Goal: Information Seeking & Learning: Learn about a topic

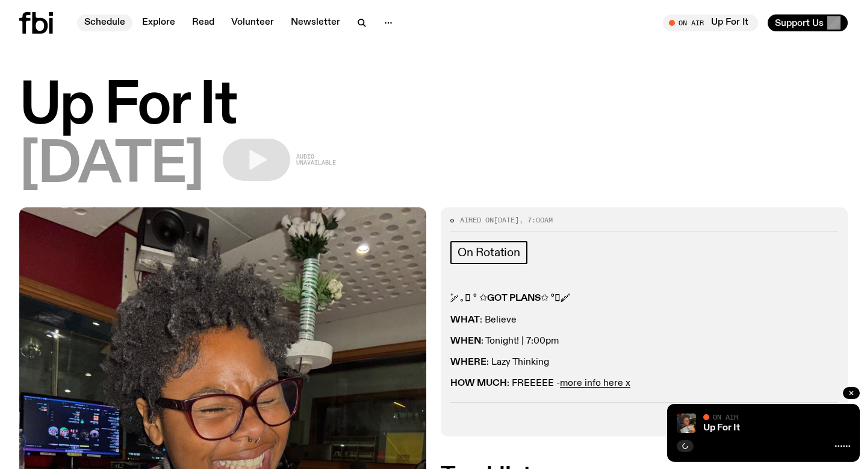
click at [97, 17] on link "Schedule" at bounding box center [104, 22] width 55 height 17
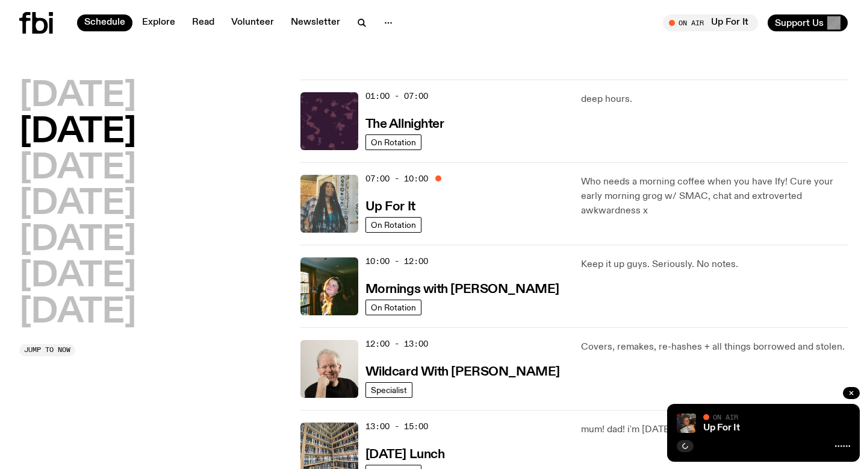
click at [326, 182] on img at bounding box center [330, 204] width 58 height 58
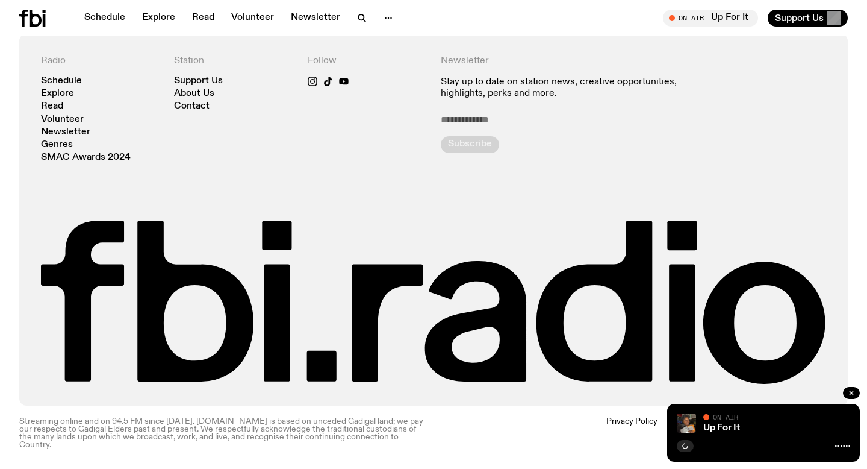
scroll to position [2502, 0]
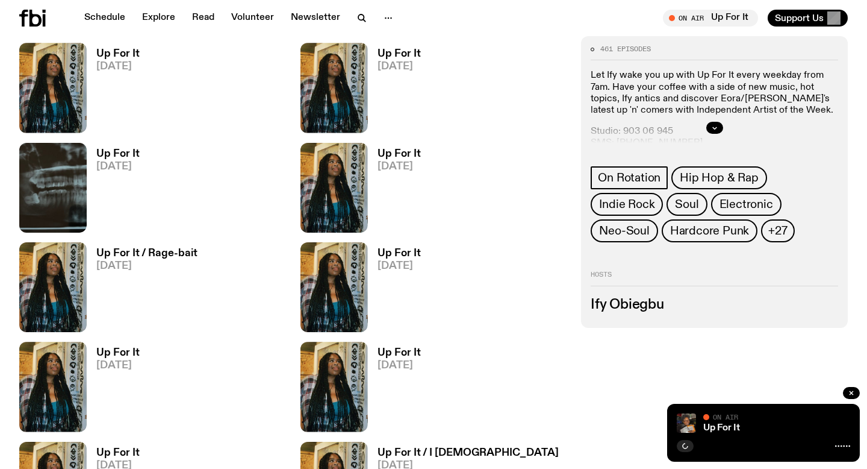
click at [103, 174] on link "Up For It [DATE]" at bounding box center [113, 191] width 53 height 84
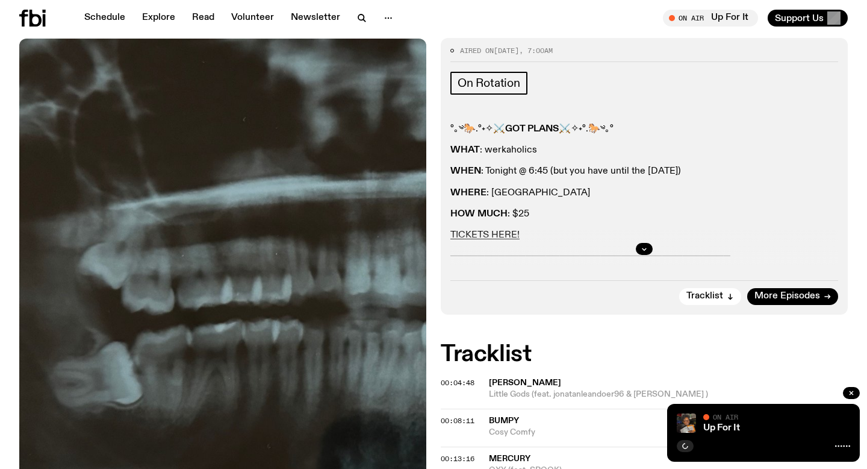
scroll to position [161, 0]
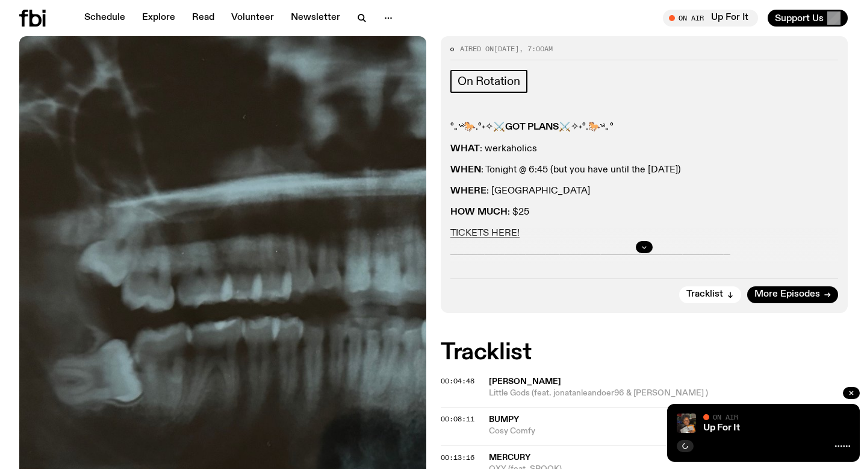
click at [642, 247] on icon "button" at bounding box center [644, 246] width 7 height 7
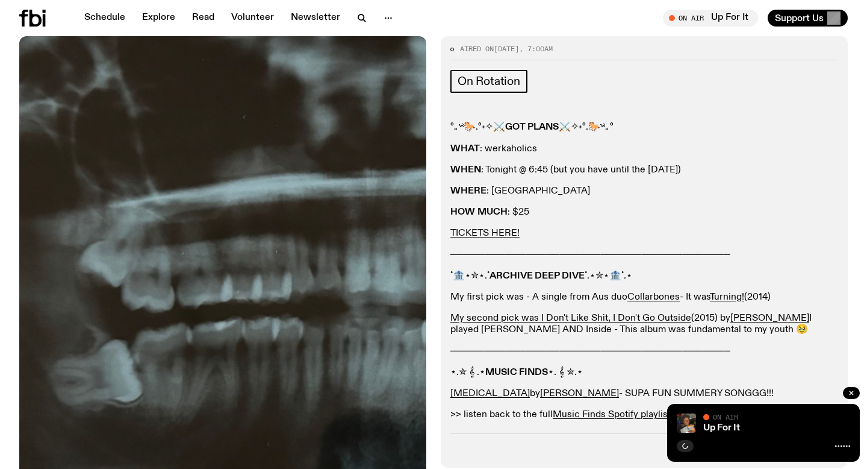
scroll to position [217, 0]
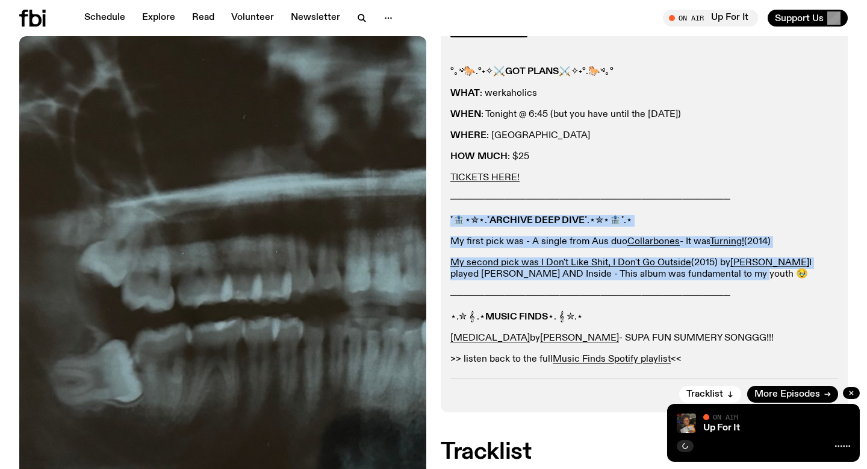
drag, startPoint x: 729, startPoint y: 275, endPoint x: 452, endPoint y: 220, distance: 282.4
click at [452, 220] on div "°｡༄🐎.°˖✧⚔️ GOT PLANS ⚔️✧˖°.🐎༄｡° WHAT : werkaholics WHEN : Tonight @ 6:45 (but y…" at bounding box center [645, 215] width 388 height 299
click at [479, 225] on p "˚🏦⋆✮⋆.˚ ARCHIVE DEEP DIVE ˚.⋆✮⋆🏦˚.⋆" at bounding box center [645, 220] width 388 height 11
drag, startPoint x: 450, startPoint y: 217, endPoint x: 754, endPoint y: 274, distance: 309.0
click at [754, 274] on div "Aired on [DATE] 7:00am On Rotation °｡༄🐎.°˖✧⚔️ GOT PLANS ⚔️✧˖°.🐎༄｡° WHAT : werka…" at bounding box center [644, 196] width 407 height 431
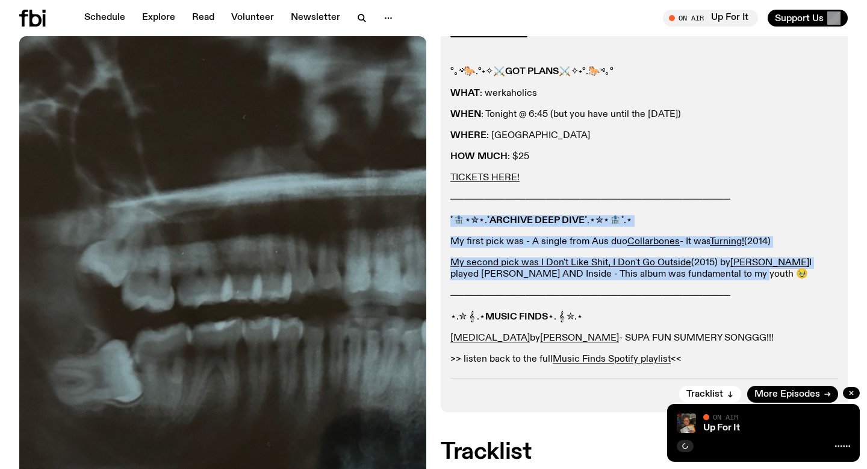
copy div "˚🏦⋆✮⋆.˚ ARCHIVE DEEP DIVE ˚.⋆✮⋆🏦˚.⋆ My first pick was - A single from Aus duo C…"
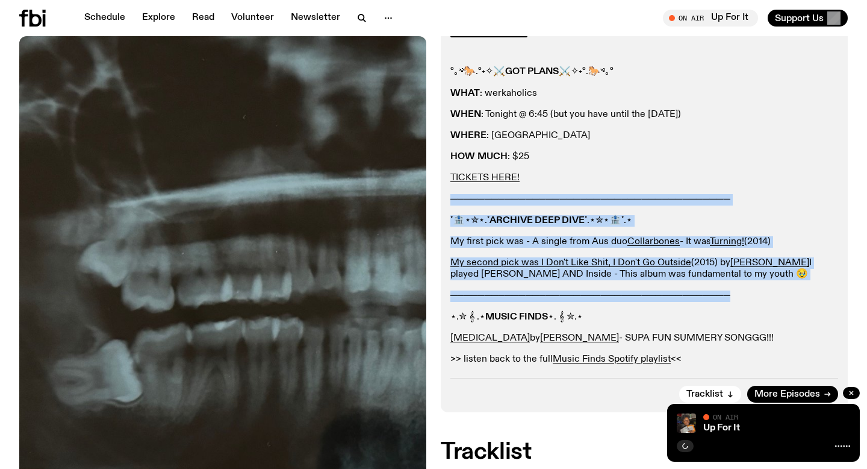
drag, startPoint x: 450, startPoint y: 198, endPoint x: 843, endPoint y: 296, distance: 405.6
click at [843, 296] on div "Aired on [DATE] 7:00am On Rotation °｡༄🐎.°˖✧⚔️ GOT PLANS ⚔️✧˖°.🐎༄｡° WHAT : werka…" at bounding box center [644, 196] width 407 height 431
copy div "───────────────────────────────────────── ˚🏦⋆✮⋆.˚ ARCHIVE DEEP DIVE ˚.⋆✮⋆🏦˚.⋆ M…"
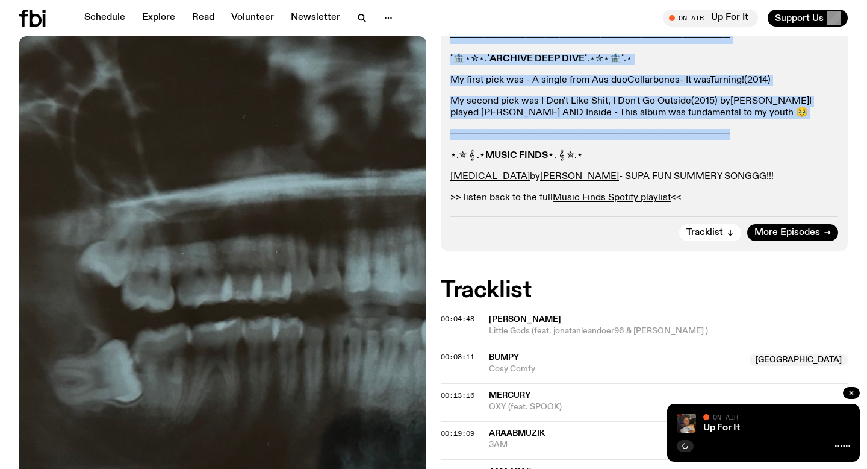
scroll to position [404, 0]
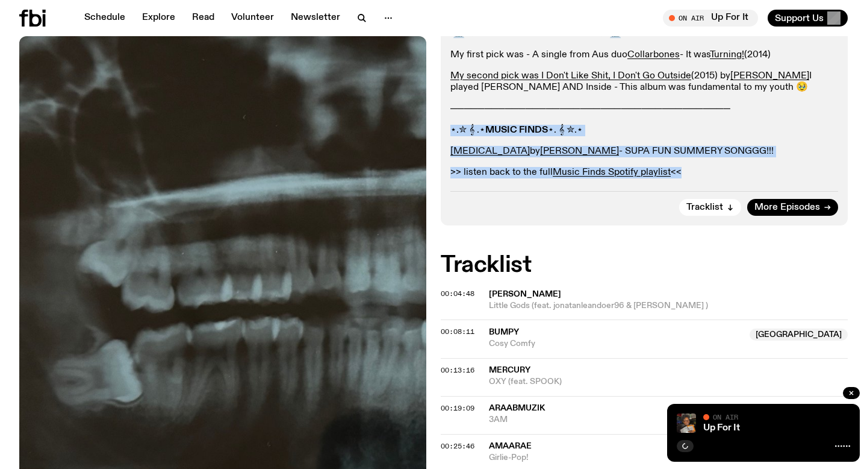
drag, startPoint x: 696, startPoint y: 167, endPoint x: 450, endPoint y: 129, distance: 249.4
click at [450, 129] on div "Aired on [DATE] 7:00am On Rotation °｡༄🐎.°˖✧⚔️ GOT PLANS ⚔️✧˖°.🐎༄｡° WHAT : werka…" at bounding box center [644, 9] width 407 height 431
copy div "⋆.✮ 𝄞 .⋆ MUSIC FINDS ⋆. 𝄞 ✮.⋆ [MEDICAL_DATA] by [PERSON_NAME] - SUPA FUN SUMMER…"
click at [108, 22] on link "Schedule" at bounding box center [104, 18] width 55 height 17
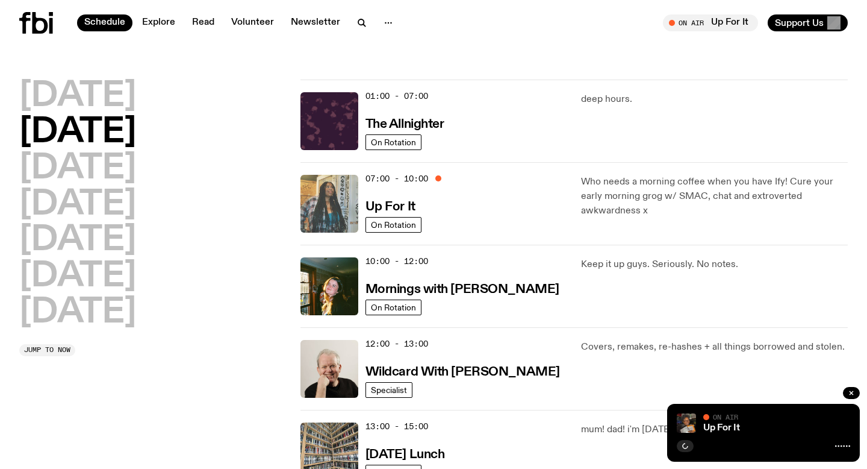
click at [319, 205] on img at bounding box center [330, 204] width 58 height 58
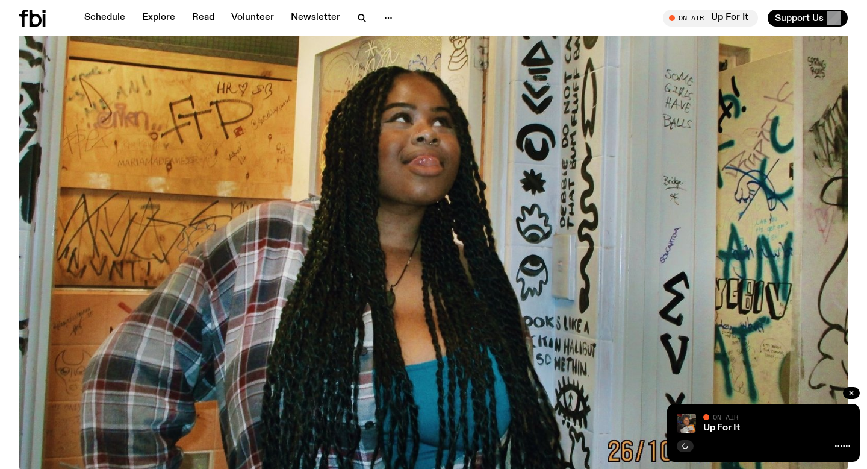
scroll to position [513, 0]
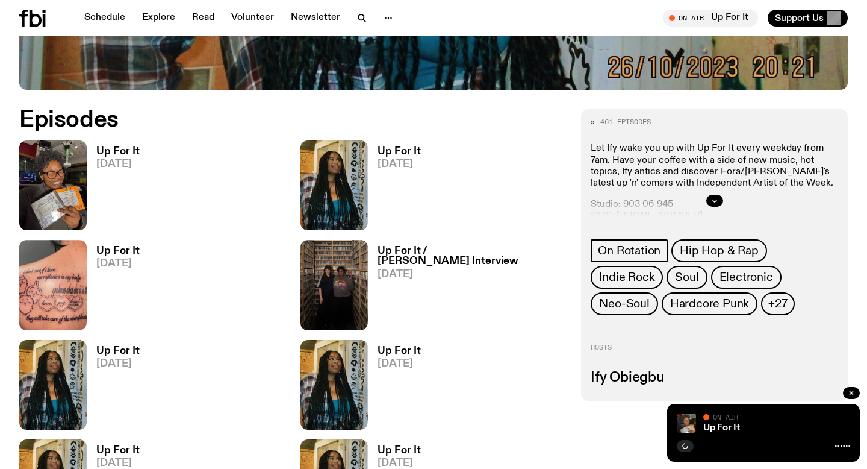
click at [39, 164] on img at bounding box center [52, 185] width 67 height 90
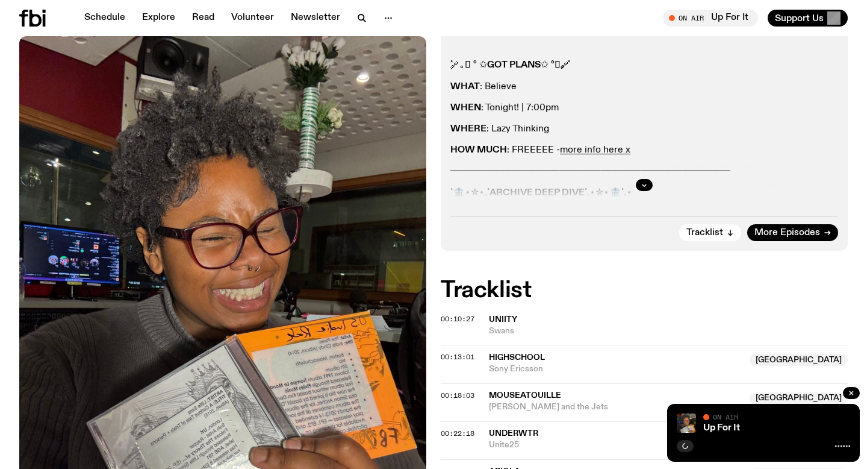
scroll to position [202, 0]
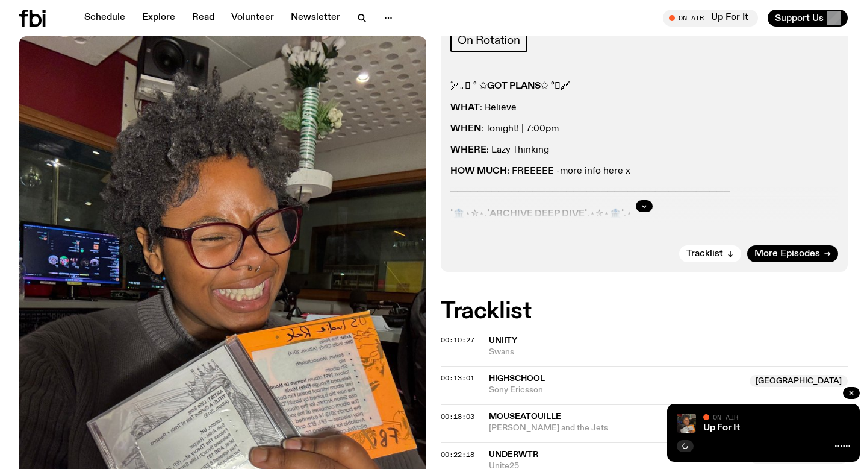
click at [633, 198] on div at bounding box center [645, 206] width 388 height 39
click at [643, 207] on icon "button" at bounding box center [645, 206] width 4 height 2
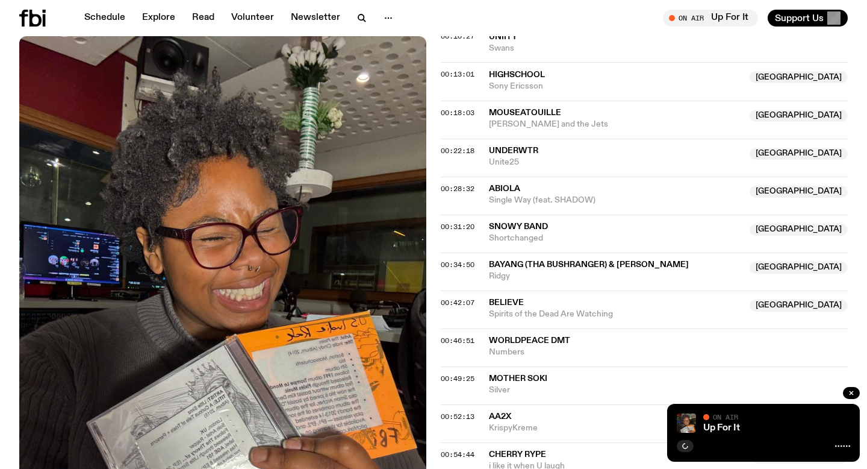
scroll to position [777, 0]
